Goal: Task Accomplishment & Management: Manage account settings

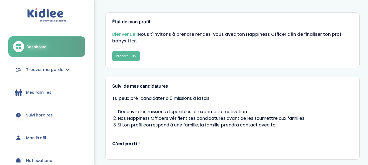
click at [38, 138] on span "Mon Profil" at bounding box center [36, 138] width 20 height 6
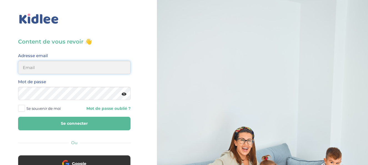
type input "gicquiaud.ash@gmail.com"
click at [22, 107] on span at bounding box center [21, 108] width 7 height 7
click at [0, 0] on input "Se souvenir de moi" at bounding box center [0, 0] width 0 height 0
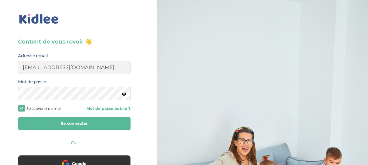
click at [41, 118] on button "Se connecter" at bounding box center [74, 124] width 112 height 14
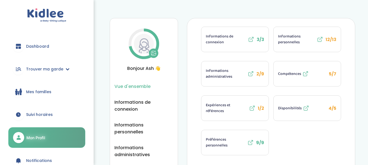
click at [295, 42] on span "Informations personnelles" at bounding box center [296, 40] width 37 height 12
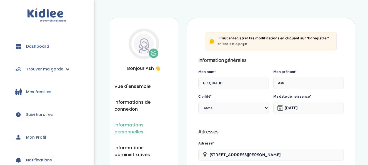
select select "1"
select select "5"
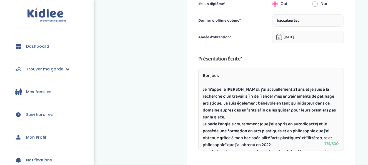
scroll to position [246, 0]
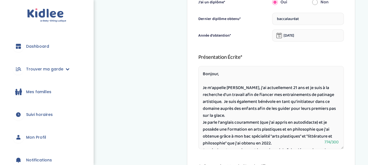
click at [233, 95] on textarea "Bonjour, Je m'appelle [PERSON_NAME], j'ai actuellement 21 ans et je suis à la r…" at bounding box center [270, 107] width 145 height 83
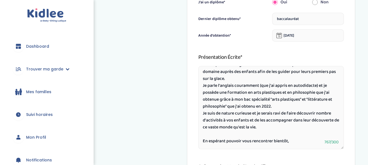
scroll to position [37, 0]
click at [214, 99] on textarea "Bonjour, Je m'appelle Ash, j'ai actuellement 21 ans et je suis à la recherche d…" at bounding box center [270, 107] width 145 height 83
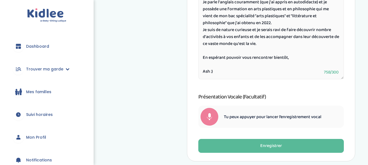
scroll to position [317, 0]
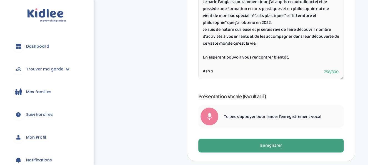
type textarea "Bonjour, Je m'appelle Ash, j'ai actuellement 21 ans et je suis à la recherche d…"
click at [249, 144] on button "Enregistrer" at bounding box center [270, 146] width 145 height 14
